Goal: Task Accomplishment & Management: Complete application form

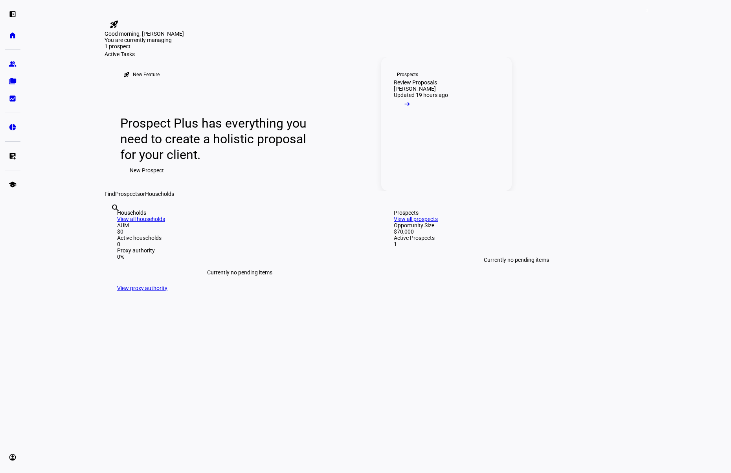
click at [411, 108] on mat-icon "arrow_right_alt" at bounding box center [407, 104] width 8 height 8
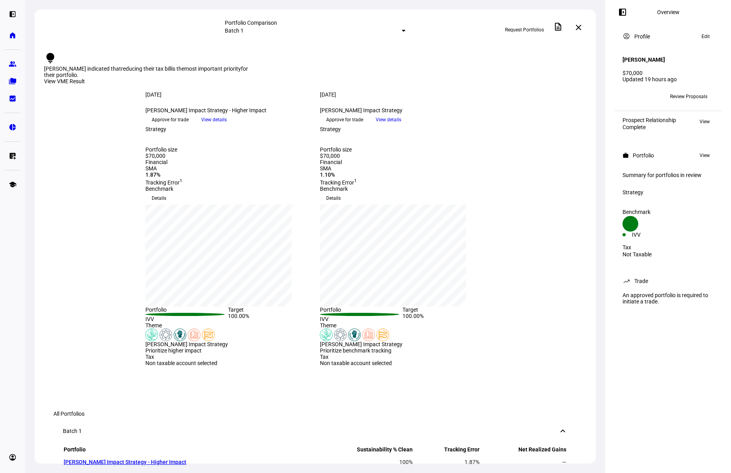
click at [698, 92] on span "Review Proposals" at bounding box center [688, 96] width 37 height 13
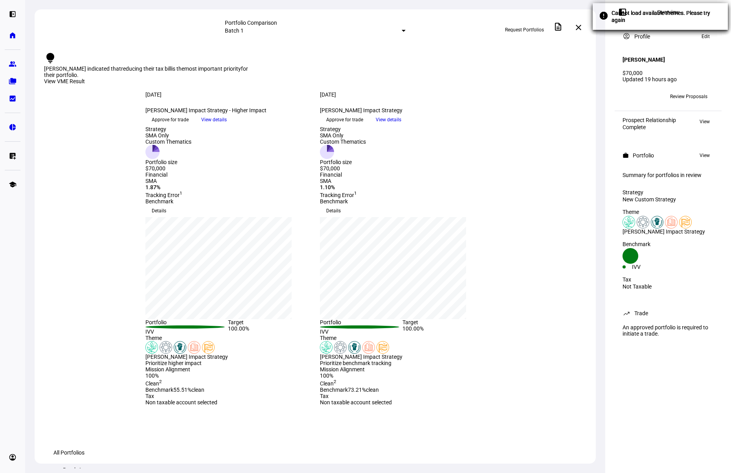
click at [189, 126] on span "Approve for trade" at bounding box center [170, 120] width 37 height 13
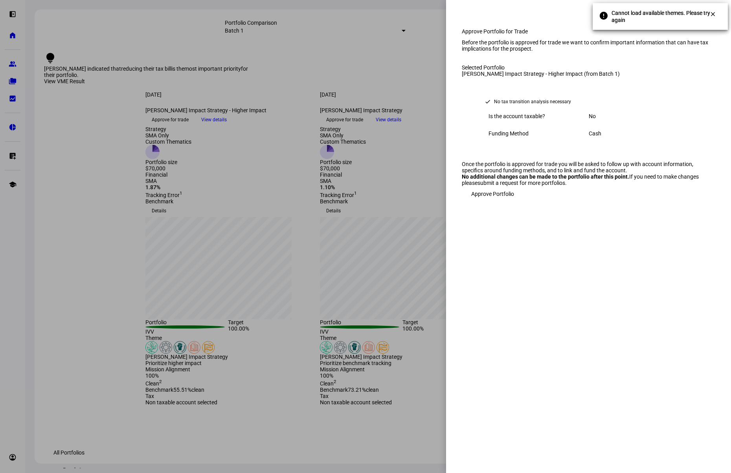
click at [489, 202] on span "Approve Portfolio" at bounding box center [492, 194] width 43 height 16
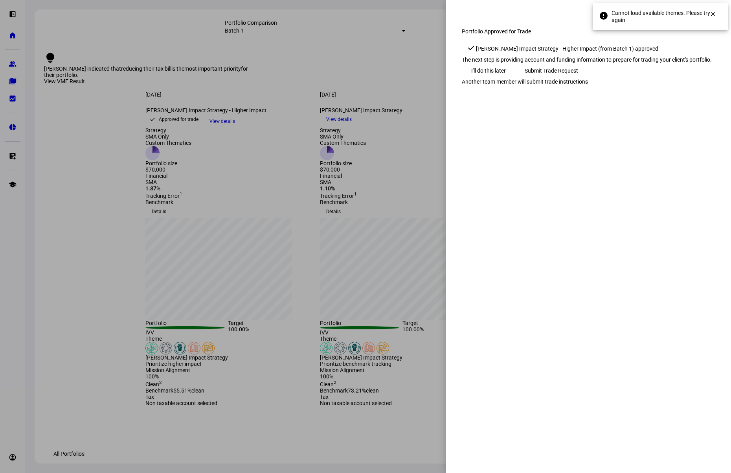
click at [578, 79] on span "Submit Trade Request" at bounding box center [550, 71] width 53 height 16
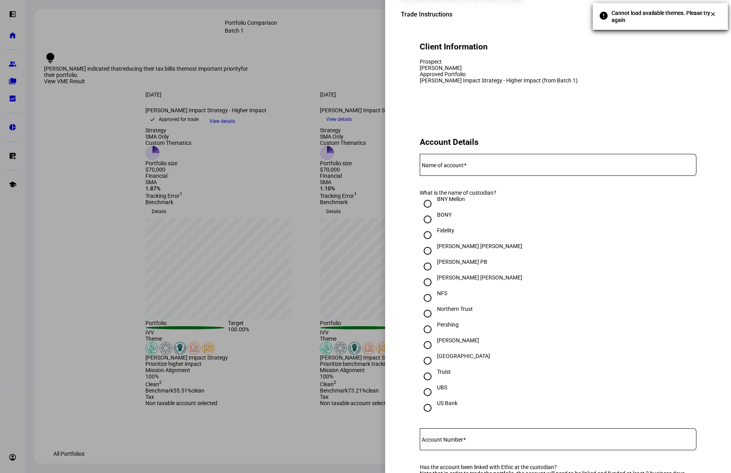
scroll to position [56, 0]
click at [431, 304] on input "NFS" at bounding box center [428, 297] width 16 height 16
radio input "true"
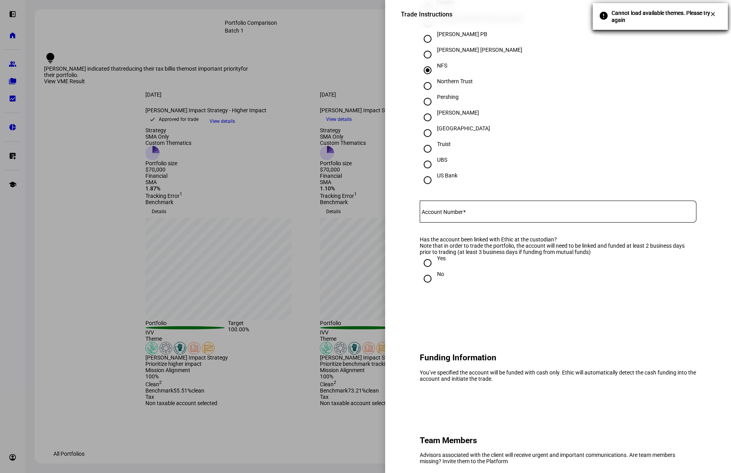
scroll to position [287, 0]
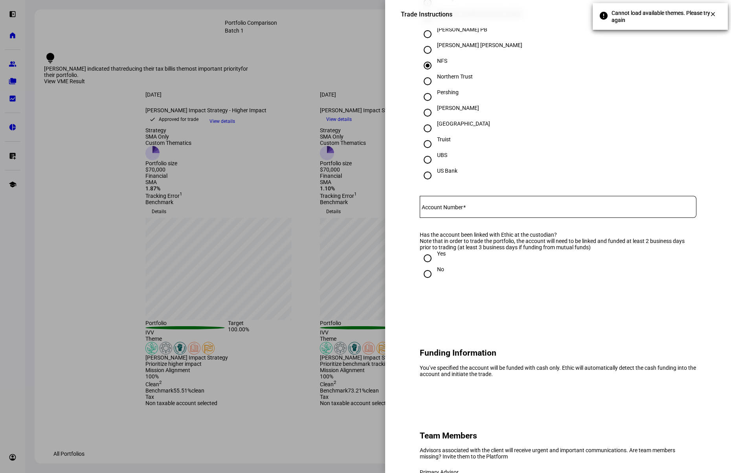
drag, startPoint x: 429, startPoint y: 299, endPoint x: 437, endPoint y: 302, distance: 8.2
click at [429, 282] on input "No" at bounding box center [428, 274] width 16 height 16
radio input "true"
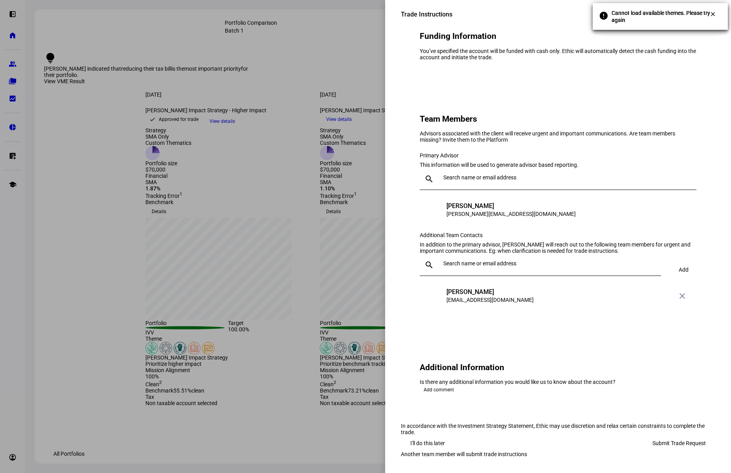
scroll to position [626, 0]
click at [459, 190] on div at bounding box center [565, 179] width 250 height 22
click at [459, 181] on input "text" at bounding box center [568, 177] width 250 height 6
click at [406, 183] on eth-form-card "Team Members Advisors associated with the client will receive urgent and import…" at bounding box center [558, 208] width 314 height 239
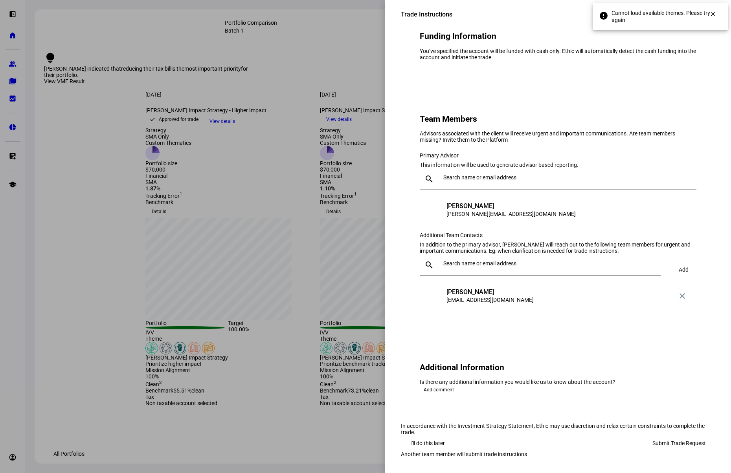
click at [654, 436] on span "Submit Trade Request" at bounding box center [678, 444] width 53 height 16
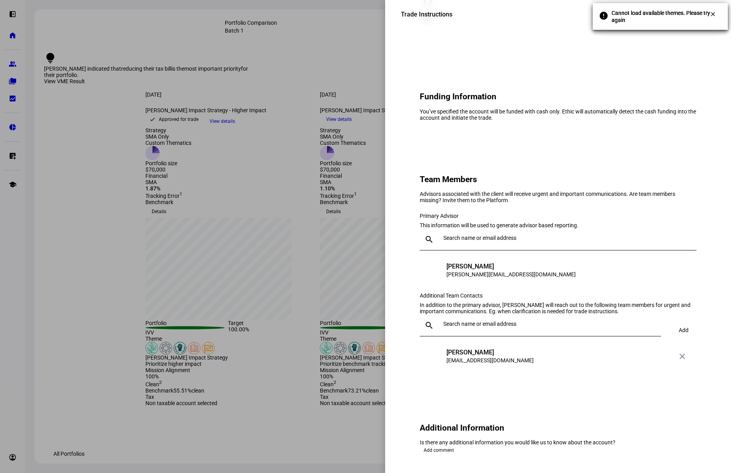
scroll to position [293, 0]
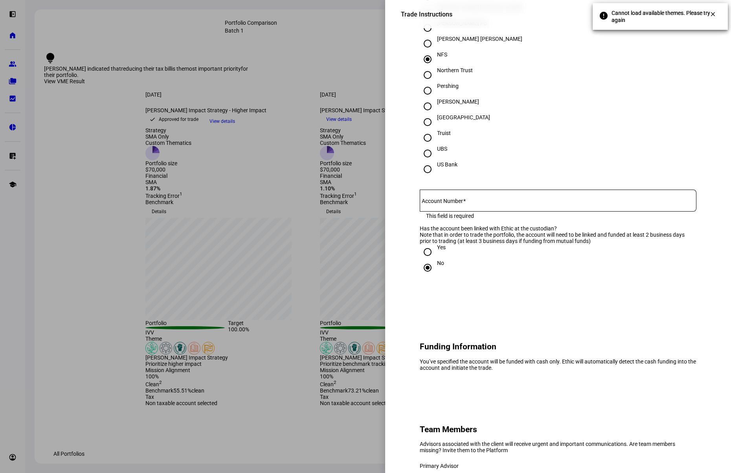
click at [464, 212] on div at bounding box center [558, 201] width 277 height 22
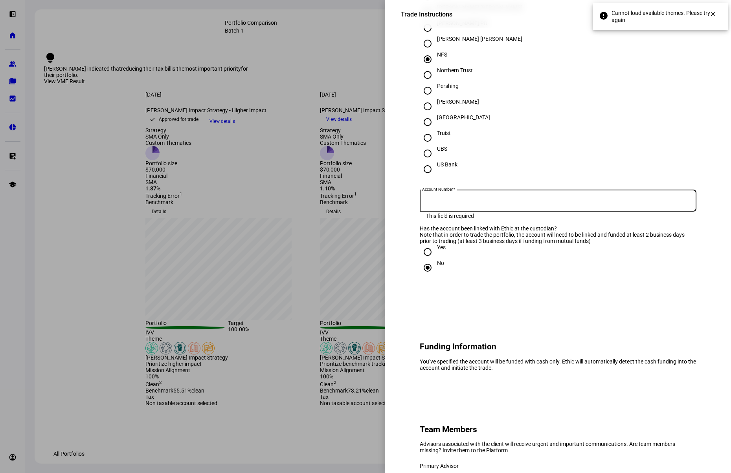
paste input "Z29663430"
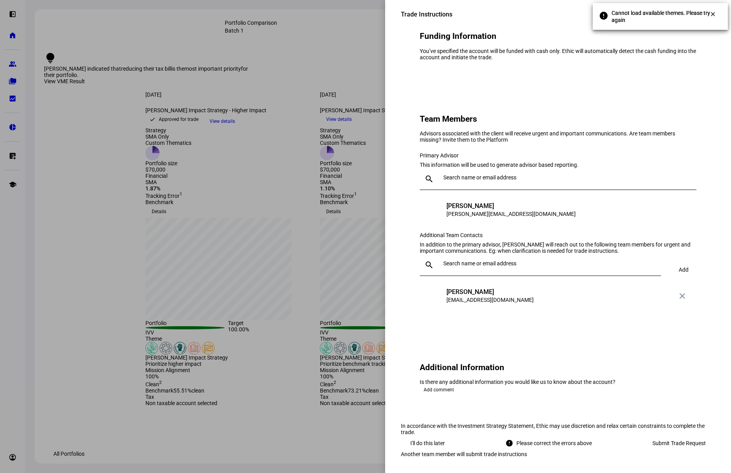
scroll to position [697, 0]
type input "Z29663430"
click at [689, 436] on span "Submit Trade Request" at bounding box center [678, 444] width 53 height 16
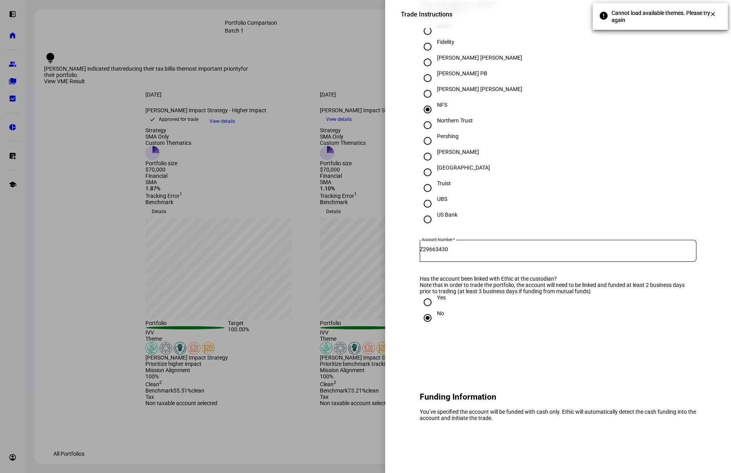
scroll to position [131, 0]
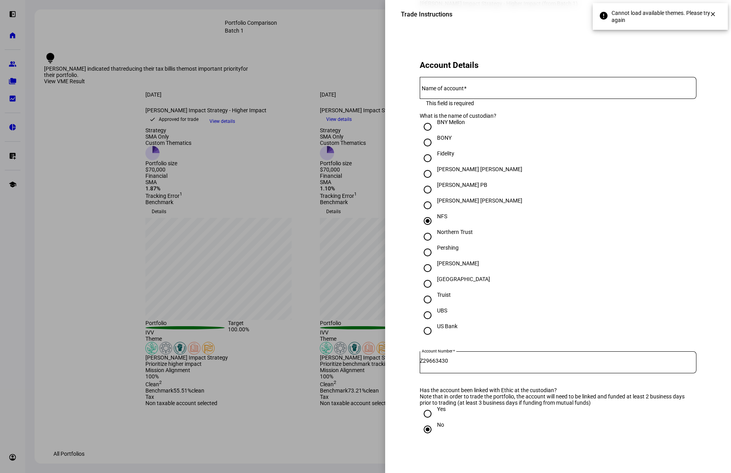
click at [489, 90] on input "Name of account" at bounding box center [558, 86] width 277 height 6
